Goal: Task Accomplishment & Management: Use online tool/utility

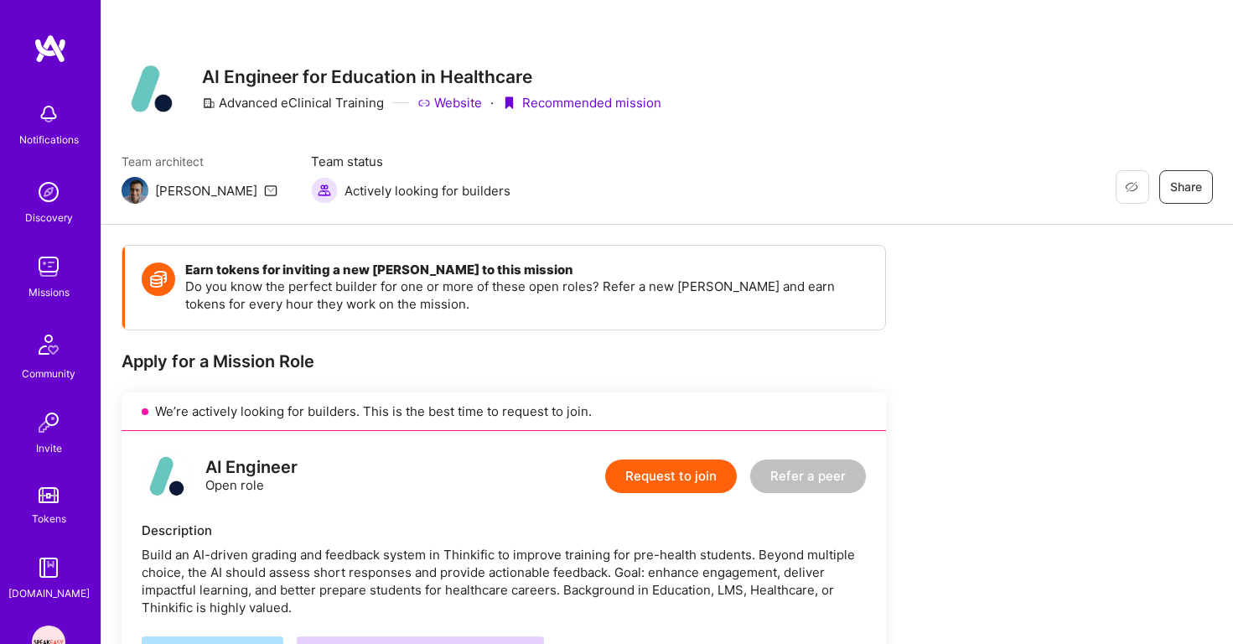
scroll to position [402, 0]
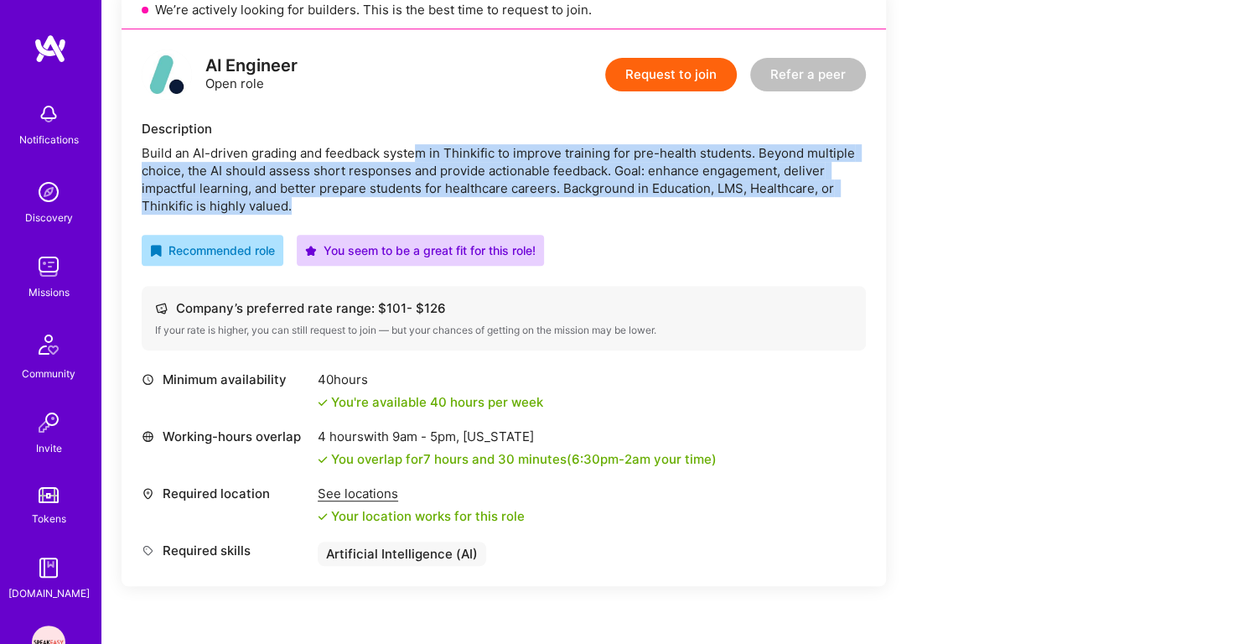
drag, startPoint x: 413, startPoint y: 149, endPoint x: 423, endPoint y: 201, distance: 52.8
click at [423, 201] on div "Build an AI-driven grading and feedback system in Thinkific to improve training…" at bounding box center [504, 179] width 724 height 70
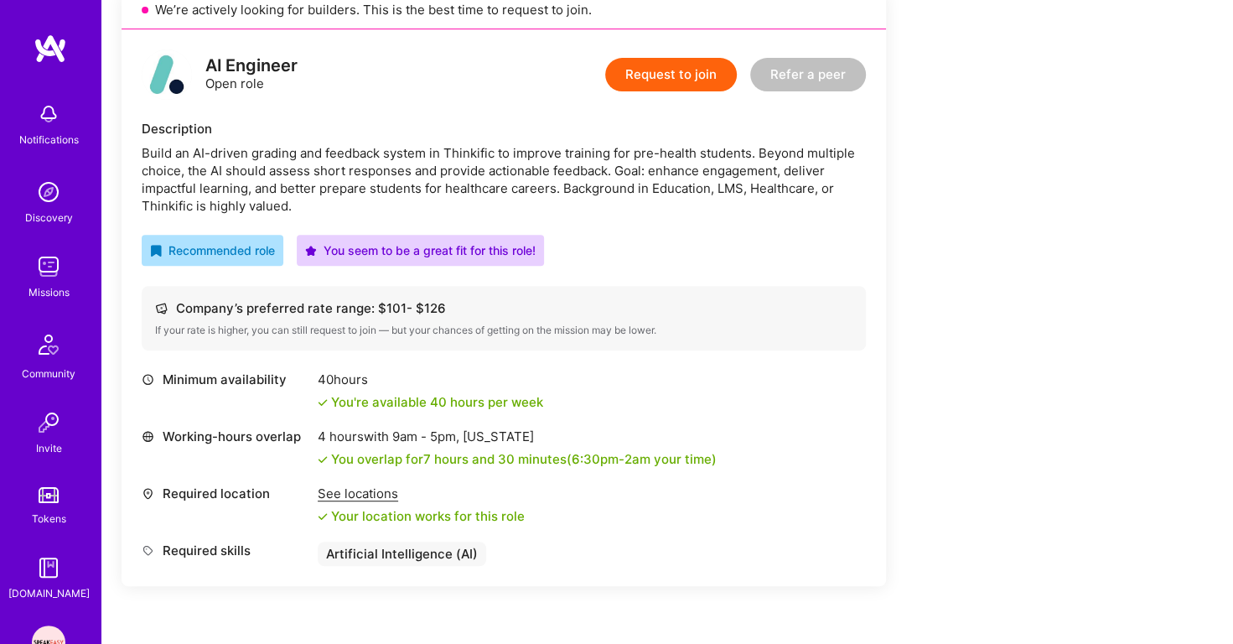
click at [423, 201] on div "Build an AI-driven grading and feedback system in Thinkific to improve training…" at bounding box center [504, 179] width 724 height 70
click at [428, 171] on div "Build an AI-driven grading and feedback system in Thinkific to improve training…" at bounding box center [504, 179] width 724 height 70
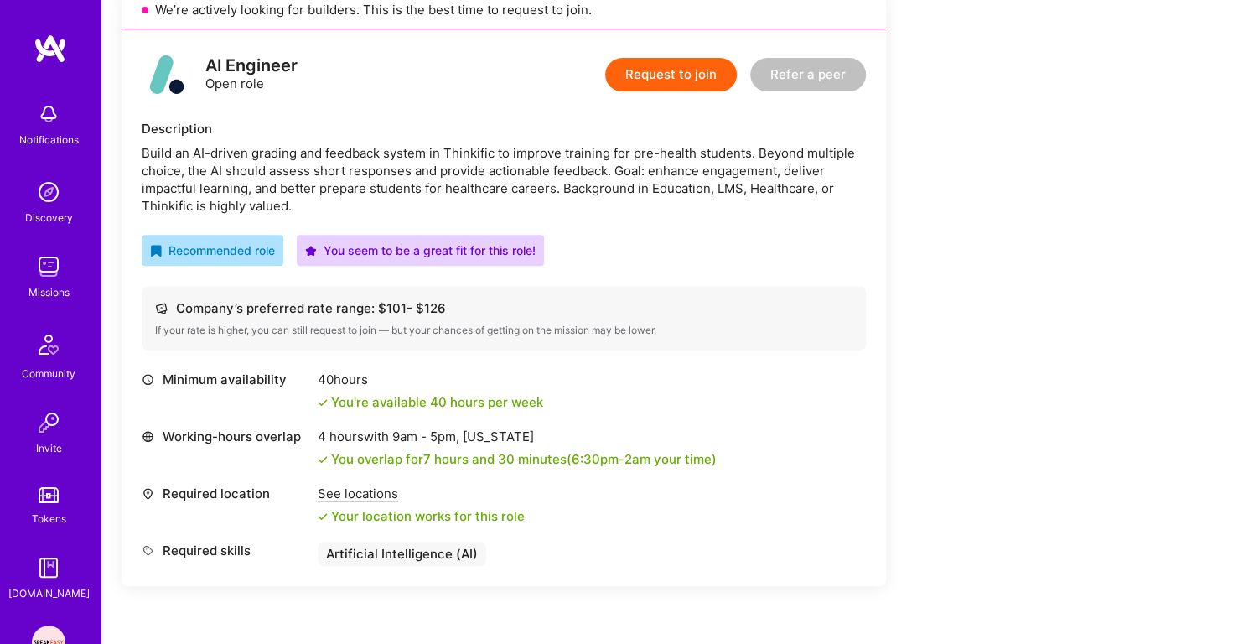
click at [428, 171] on div "Build an AI-driven grading and feedback system in Thinkific to improve training…" at bounding box center [504, 179] width 724 height 70
click at [378, 200] on div "Build an AI-driven grading and feedback system in Thinkific to improve training…" at bounding box center [504, 179] width 724 height 70
click at [379, 196] on div "Build an AI-driven grading and feedback system in Thinkific to improve training…" at bounding box center [504, 179] width 724 height 70
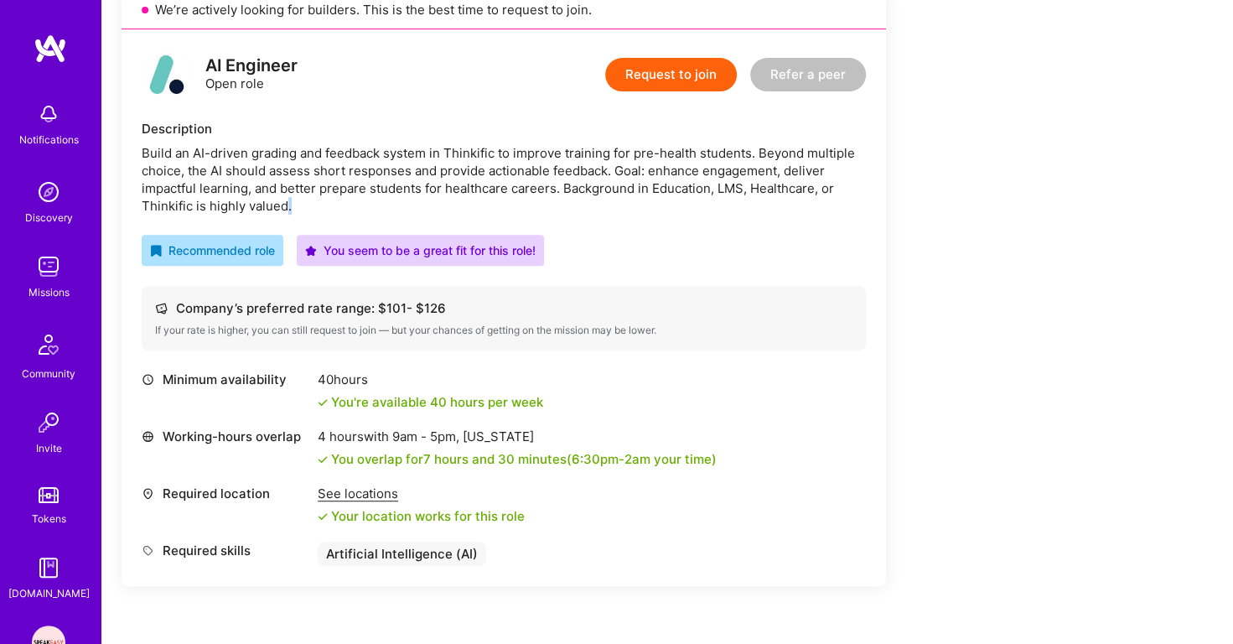
click at [379, 196] on div "Build an AI-driven grading and feedback system in Thinkific to improve training…" at bounding box center [504, 179] width 724 height 70
click at [467, 187] on div "Build an AI-driven grading and feedback system in Thinkific to improve training…" at bounding box center [504, 179] width 724 height 70
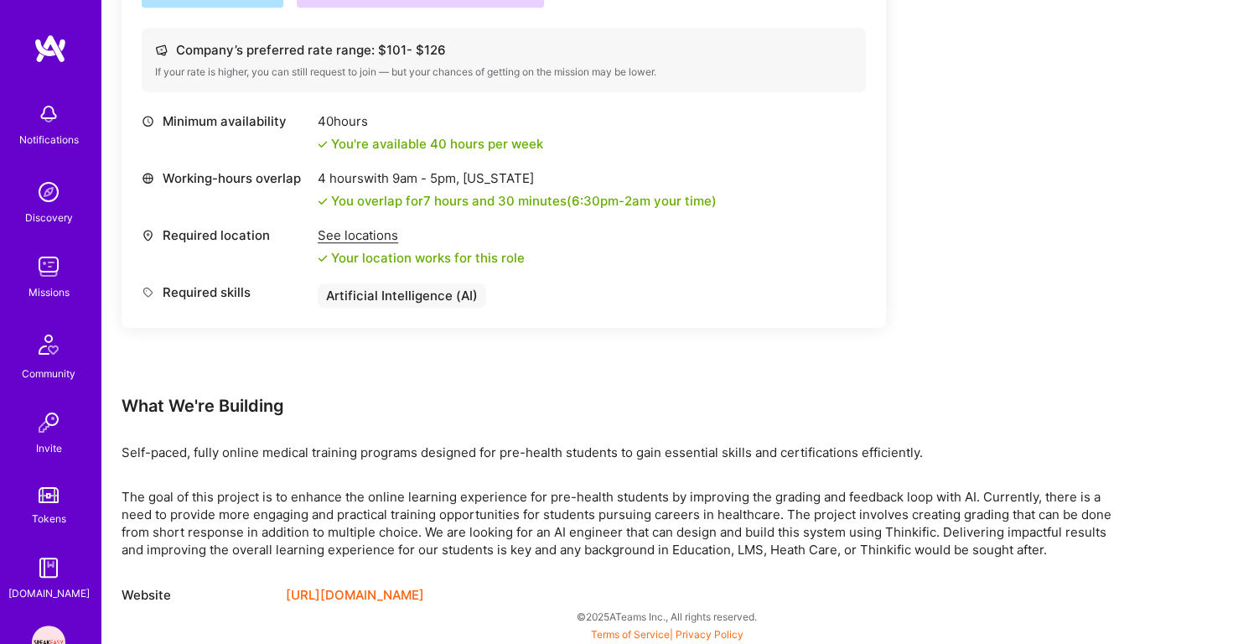
click at [907, 527] on p "The goal of this project is to enhance the online learning experience for pre-h…" at bounding box center [625, 523] width 1006 height 70
click at [909, 525] on p "The goal of this project is to enhance the online learning experience for pre-h…" at bounding box center [625, 523] width 1006 height 70
copy p "Thinkific"
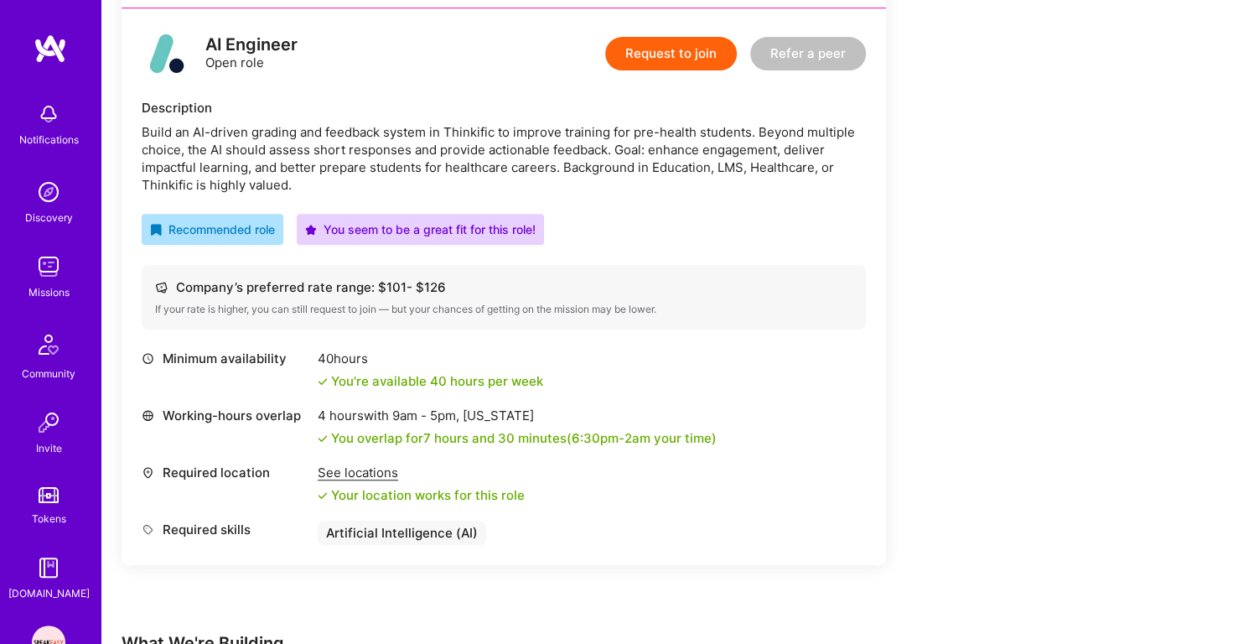
scroll to position [18, 0]
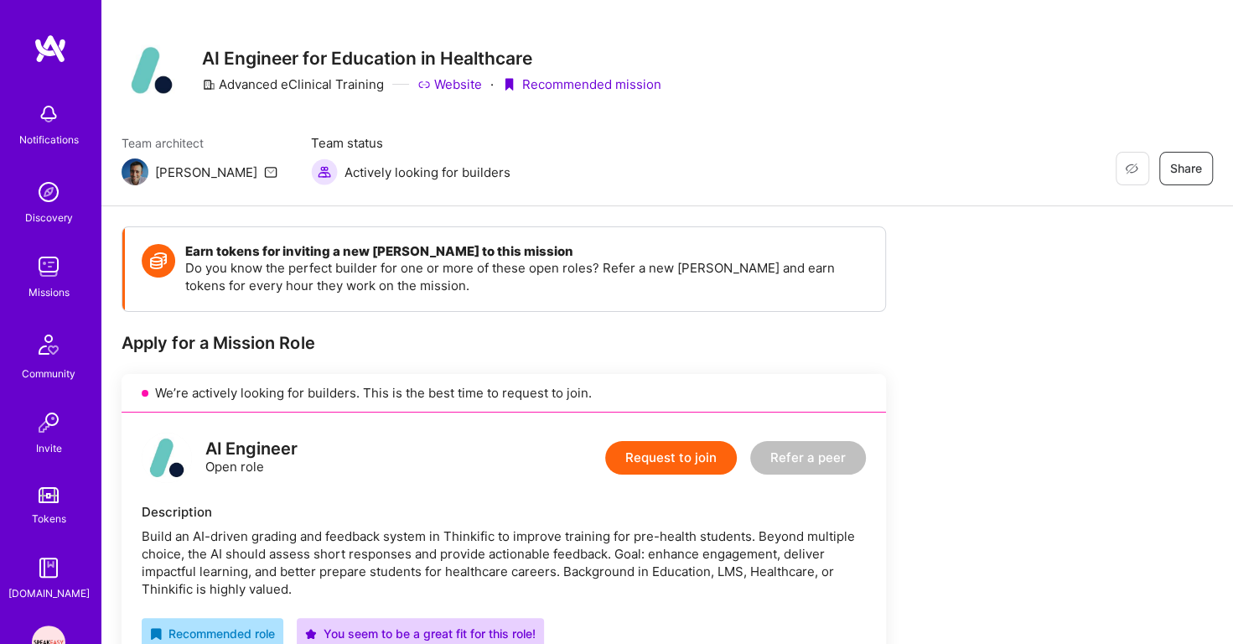
click at [33, 263] on img at bounding box center [49, 267] width 34 height 34
